Goal: Book appointment/travel/reservation

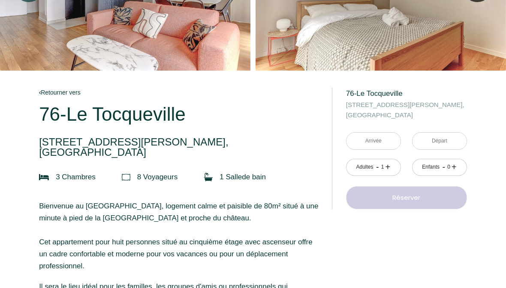
scroll to position [99, 0]
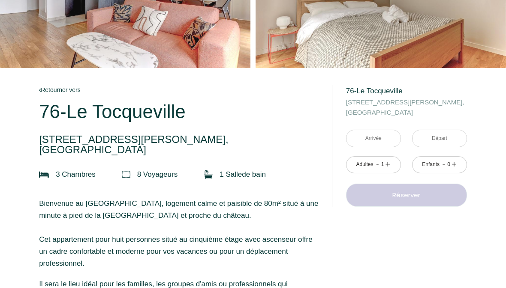
click at [381, 141] on input "text" at bounding box center [373, 139] width 54 height 17
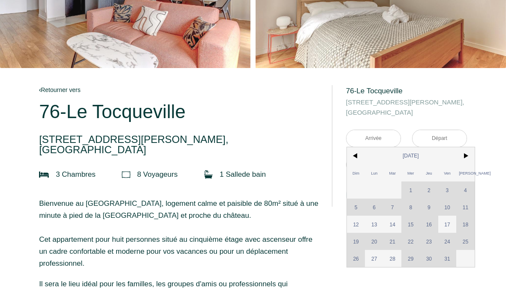
scroll to position [99, 0]
click at [465, 158] on span ">" at bounding box center [465, 155] width 18 height 17
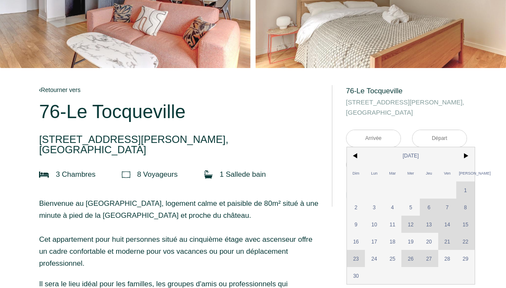
click at [464, 156] on span ">" at bounding box center [465, 155] width 18 height 17
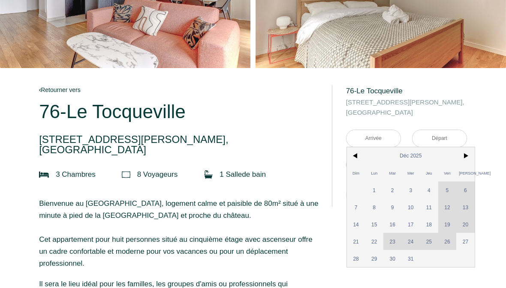
click at [463, 158] on span ">" at bounding box center [465, 155] width 18 height 17
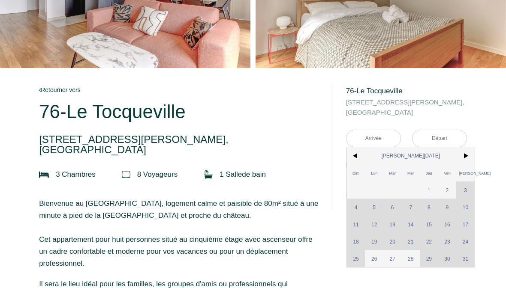
click at [354, 159] on span "<" at bounding box center [356, 155] width 18 height 17
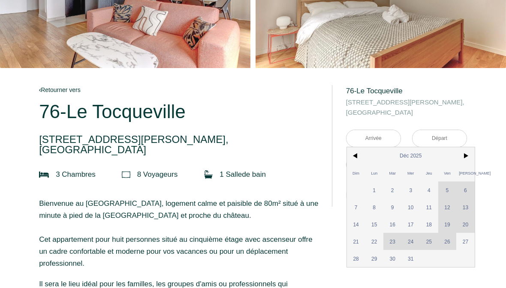
click at [461, 158] on span ">" at bounding box center [465, 155] width 18 height 17
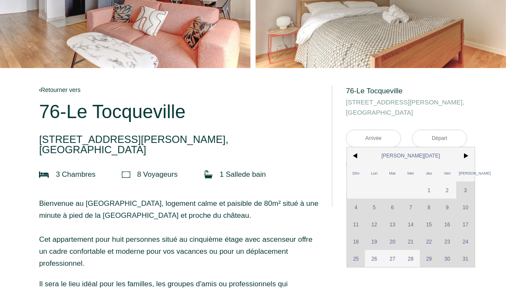
click at [358, 159] on span "<" at bounding box center [356, 155] width 18 height 17
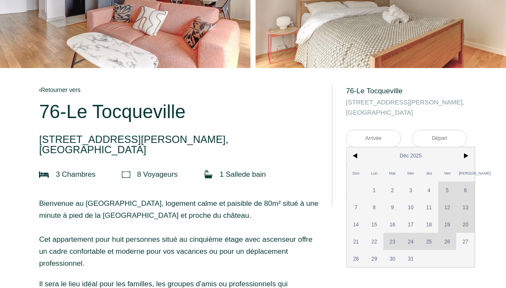
click at [468, 158] on span ">" at bounding box center [465, 155] width 18 height 17
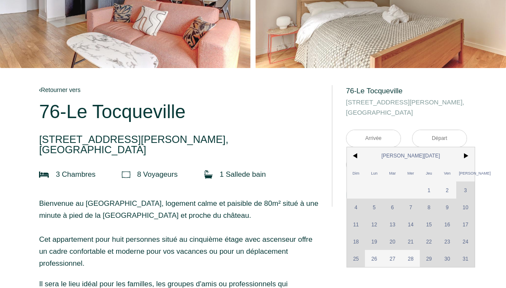
click at [469, 158] on span ">" at bounding box center [465, 155] width 18 height 17
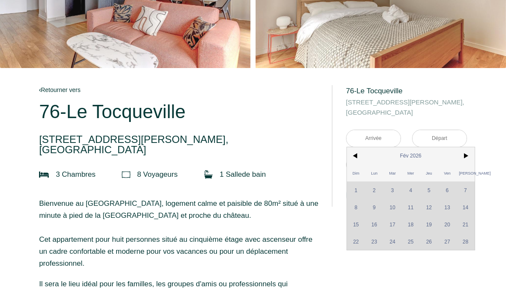
click at [467, 159] on span ">" at bounding box center [465, 155] width 18 height 17
click at [468, 155] on span ">" at bounding box center [465, 155] width 18 height 17
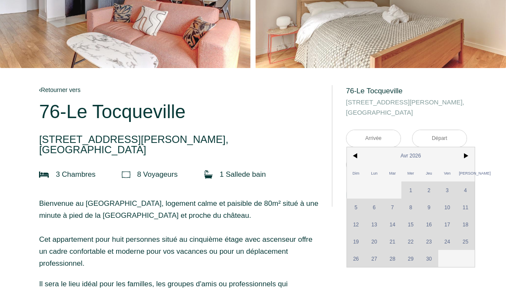
click at [469, 157] on span ">" at bounding box center [465, 155] width 18 height 17
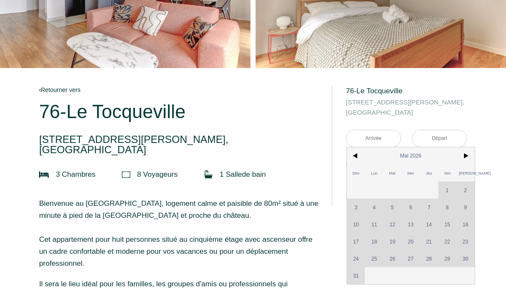
click at [466, 158] on span ">" at bounding box center [465, 155] width 18 height 17
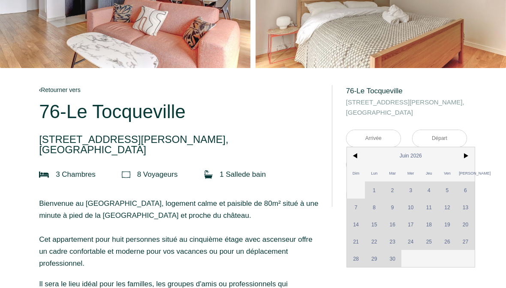
click at [466, 157] on span ">" at bounding box center [465, 155] width 18 height 17
click at [466, 159] on span ">" at bounding box center [465, 155] width 18 height 17
